Goal: Transaction & Acquisition: Purchase product/service

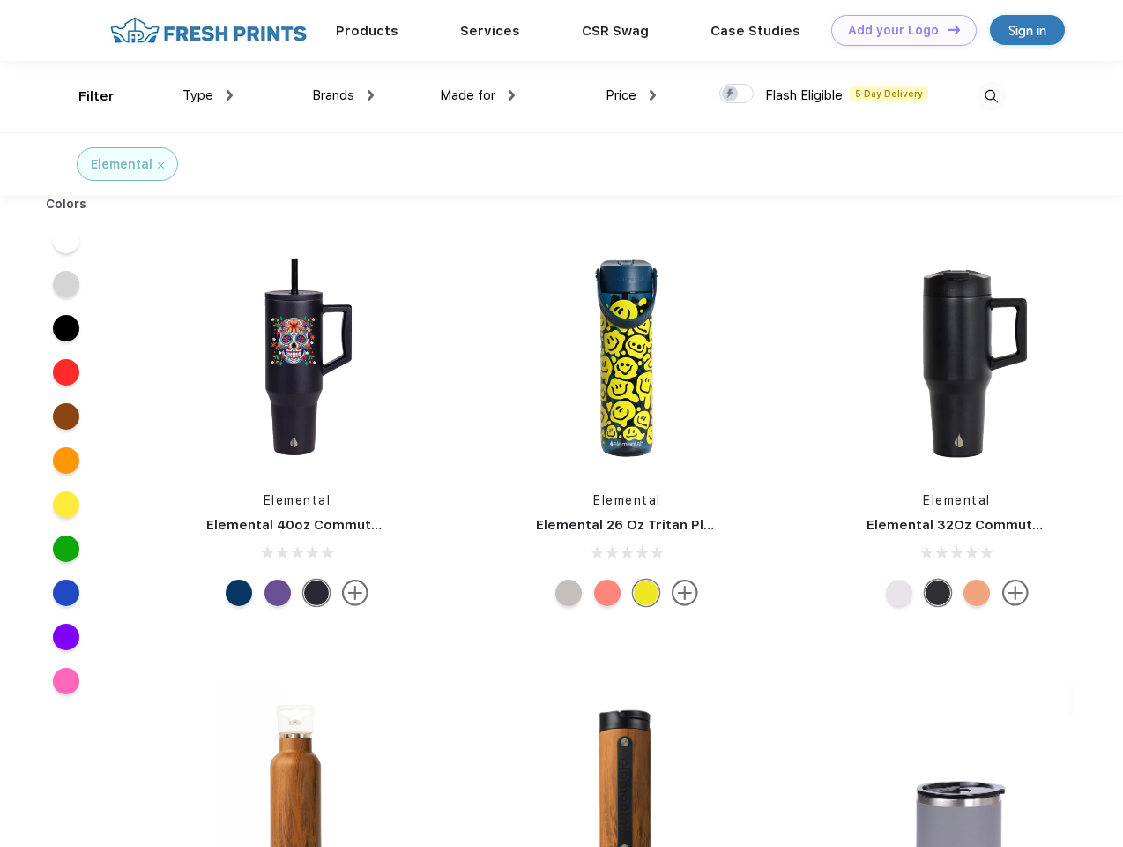
click at [898, 30] on link "Add your Logo Design Tool" at bounding box center [905, 30] width 146 height 31
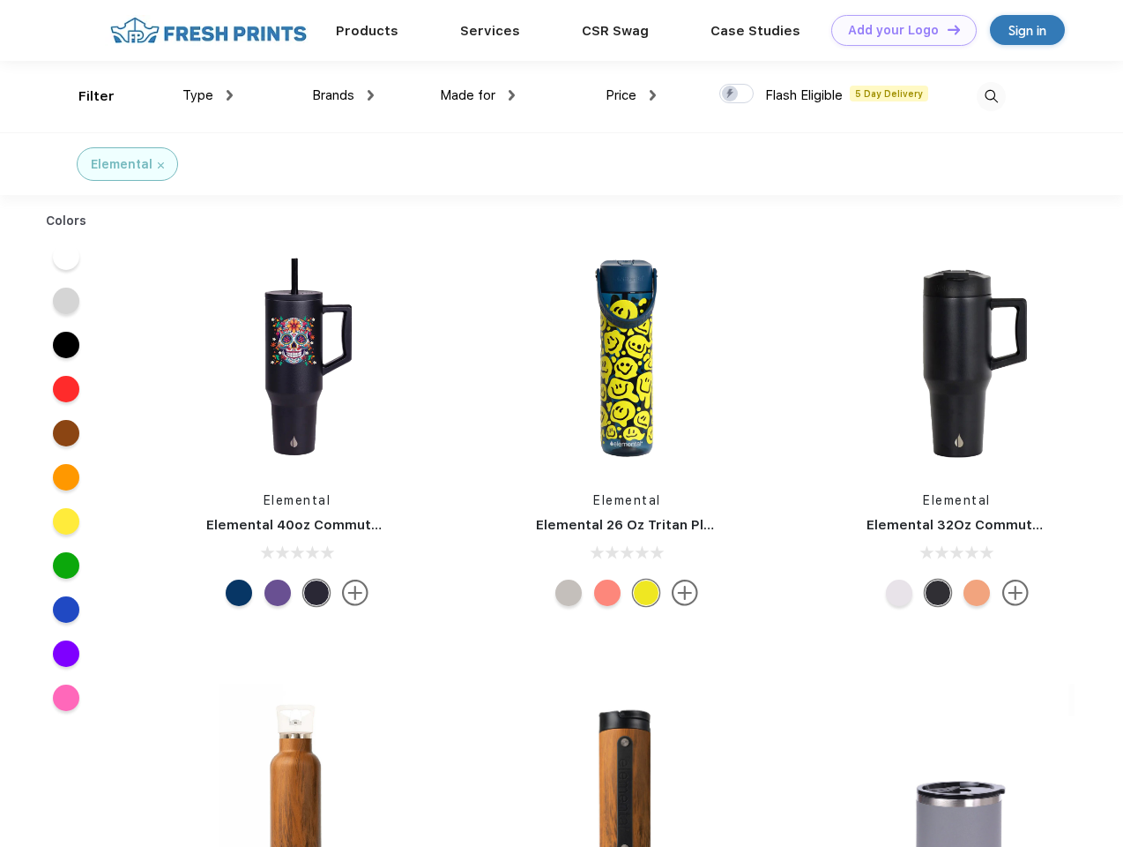
click at [0, 0] on div "Design Tool" at bounding box center [0, 0] width 0 height 0
click at [946, 29] on link "Add your Logo Design Tool" at bounding box center [905, 30] width 146 height 31
click at [85, 96] on div "Filter" at bounding box center [96, 96] width 36 height 20
click at [208, 95] on span "Type" at bounding box center [198, 95] width 31 height 16
click at [343, 95] on span "Brands" at bounding box center [333, 95] width 42 height 16
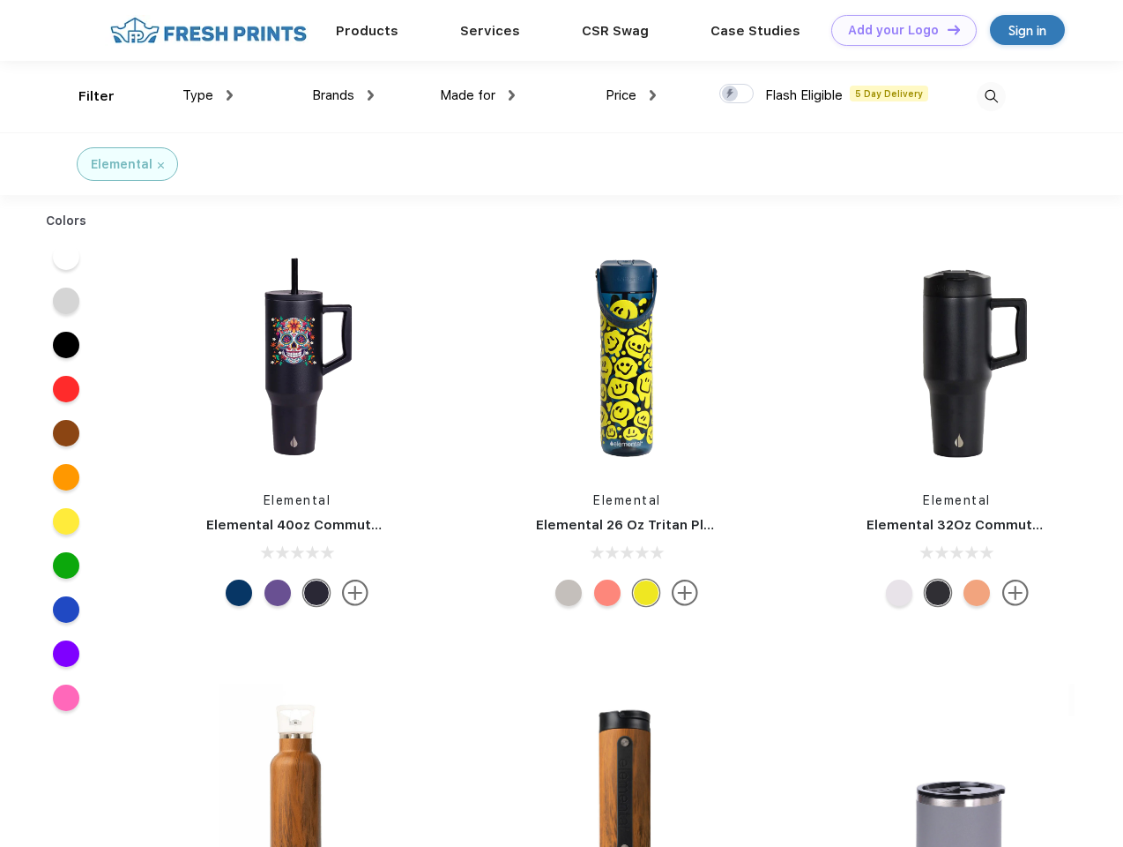
click at [478, 95] on span "Made for" at bounding box center [468, 95] width 56 height 16
click at [631, 95] on span "Price" at bounding box center [621, 95] width 31 height 16
click at [737, 94] on div at bounding box center [737, 93] width 34 height 19
click at [731, 94] on input "checkbox" at bounding box center [725, 88] width 11 height 11
click at [991, 96] on img at bounding box center [991, 96] width 29 height 29
